Goal: Information Seeking & Learning: Check status

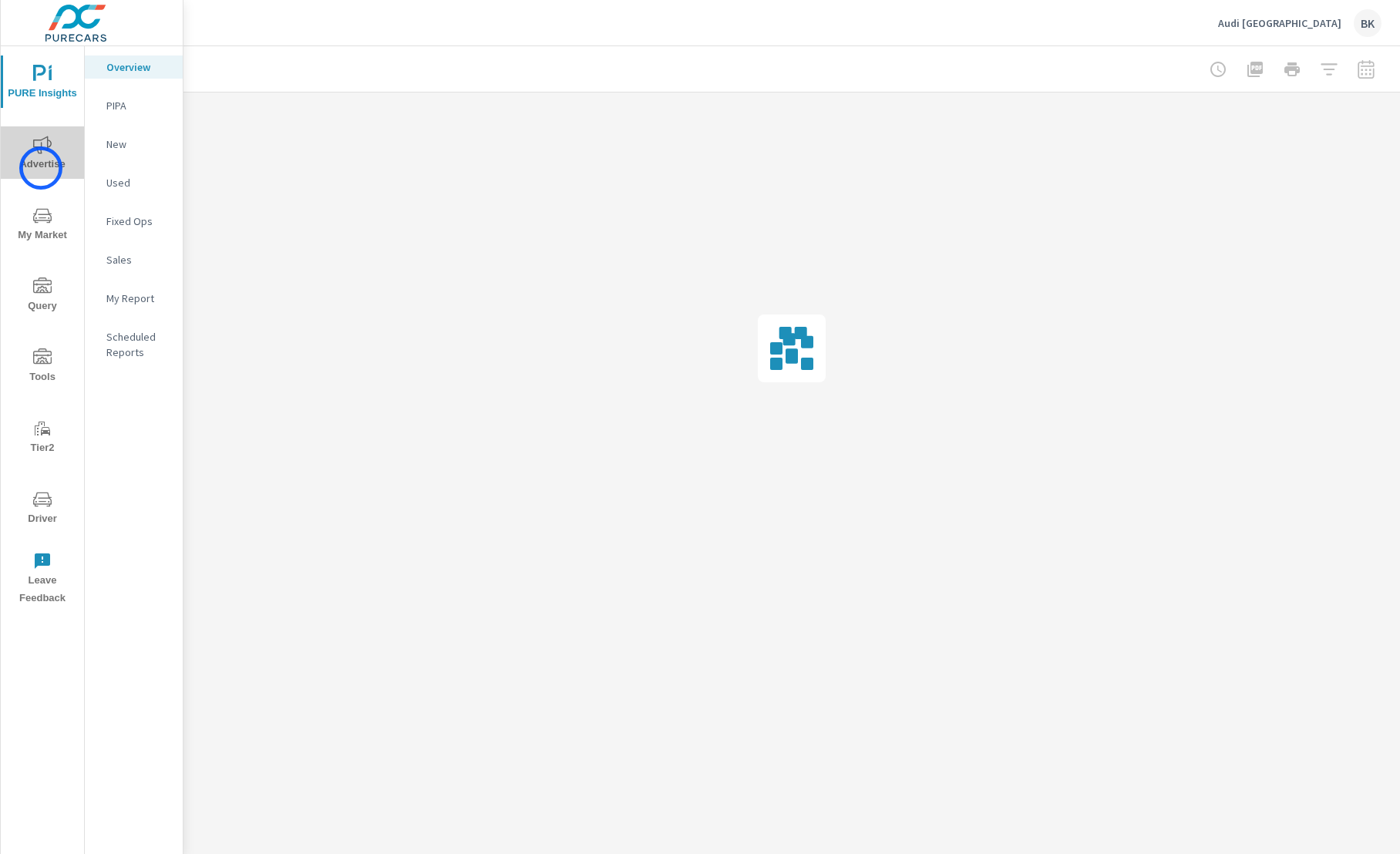
click at [41, 168] on span "Advertise" at bounding box center [42, 155] width 74 height 37
